Goal: Task Accomplishment & Management: Use online tool/utility

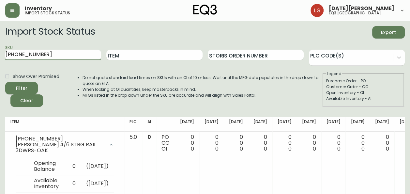
drag, startPoint x: 50, startPoint y: 53, endPoint x: -1, endPoint y: 66, distance: 52.6
click at [0, 66] on html "Inventory import stock status Lucia Guzman eq3 vancouver Import Stock Status Ex…" at bounding box center [205, 119] width 410 height 238
paste input "020-509-4"
click at [5, 82] on button "Filter" at bounding box center [21, 88] width 33 height 12
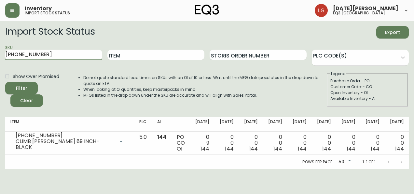
drag, startPoint x: 45, startPoint y: 55, endPoint x: -1, endPoint y: 51, distance: 46.4
click at [0, 51] on html "Inventory import stock status Lucia Guzman eq3 vancouver Import Stock Status Ex…" at bounding box center [207, 84] width 414 height 169
paste input "2-13"
click at [5, 82] on button "Filter" at bounding box center [21, 88] width 33 height 12
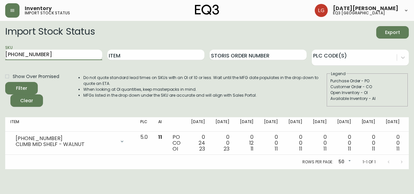
click at [51, 50] on input "7020-502-13" at bounding box center [53, 55] width 97 height 10
drag, startPoint x: 32, startPoint y: 50, endPoint x: 0, endPoint y: 56, distance: 32.1
click at [0, 56] on html "Inventory import stock status Lucia Guzman eq3 vancouver Import Stock Status Ex…" at bounding box center [207, 84] width 414 height 169
paste input "8-4"
click at [5, 82] on button "Filter" at bounding box center [21, 88] width 33 height 12
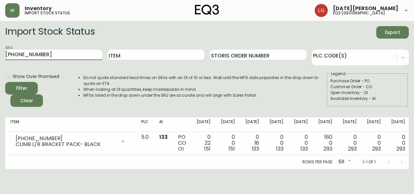
drag, startPoint x: 64, startPoint y: 50, endPoint x: 0, endPoint y: 46, distance: 63.6
click at [0, 46] on html "Inventory import stock status Lucia Guzman eq3 vancouver Import Stock Status Ex…" at bounding box center [207, 84] width 414 height 169
paste input "130-439-13"
click at [5, 82] on button "Filter" at bounding box center [21, 88] width 33 height 12
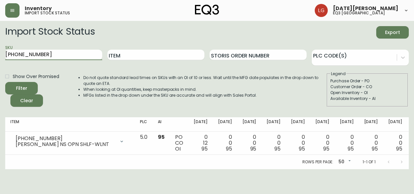
drag, startPoint x: 52, startPoint y: 54, endPoint x: 0, endPoint y: 50, distance: 52.6
click at [0, 51] on html "Inventory import stock status Lucia Guzman eq3 vancouver Import Stock Status Ex…" at bounding box center [207, 84] width 414 height 169
paste input "27"
click at [5, 82] on button "Filter" at bounding box center [21, 88] width 33 height 12
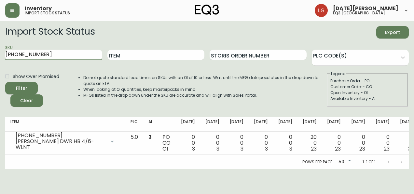
drag, startPoint x: 59, startPoint y: 54, endPoint x: 0, endPoint y: 53, distance: 58.7
click at [0, 53] on html "Inventory import stock status Lucia Guzman eq3 vancouver Import Stock Status Ex…" at bounding box center [207, 84] width 414 height 169
paste input "11"
click at [5, 82] on button "Filter" at bounding box center [21, 88] width 33 height 12
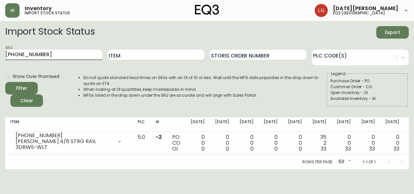
drag, startPoint x: 52, startPoint y: 56, endPoint x: 0, endPoint y: 53, distance: 51.9
click at [0, 55] on html "Inventory import stock status Lucia Guzman eq3 vancouver Import Stock Status Ex…" at bounding box center [207, 84] width 414 height 169
paste input "8"
click at [5, 82] on button "Filter" at bounding box center [21, 88] width 33 height 12
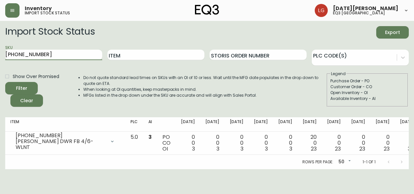
drag, startPoint x: 57, startPoint y: 52, endPoint x: 0, endPoint y: 50, distance: 57.4
click at [0, 51] on html "Inventory import stock status Lucia Guzman eq3 vancouver Import Stock Status Ex…" at bounding box center [207, 84] width 414 height 169
paste input "27"
type input "7130-427-13"
click at [5, 82] on button "Filter" at bounding box center [21, 88] width 33 height 12
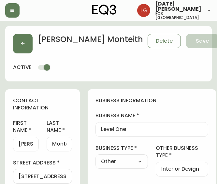
select select "BC"
select select "CA"
select select "CA_EN"
select select "Other"
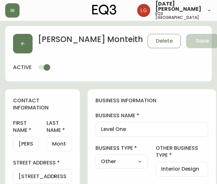
select select "cjw10z96p001r6gs00juufhhe"
select select "false"
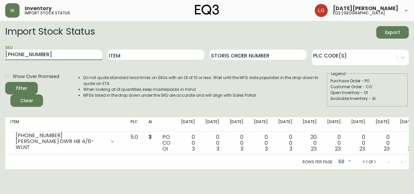
drag, startPoint x: 46, startPoint y: 53, endPoint x: 0, endPoint y: 46, distance: 46.5
click at [0, 46] on html "Inventory import stock status Lucia Guzman eq3 vancouver Import Stock Status Ex…" at bounding box center [207, 84] width 414 height 169
type input "34233-78"
click at [5, 82] on button "Filter" at bounding box center [21, 88] width 33 height 12
